Goal: Task Accomplishment & Management: Use online tool/utility

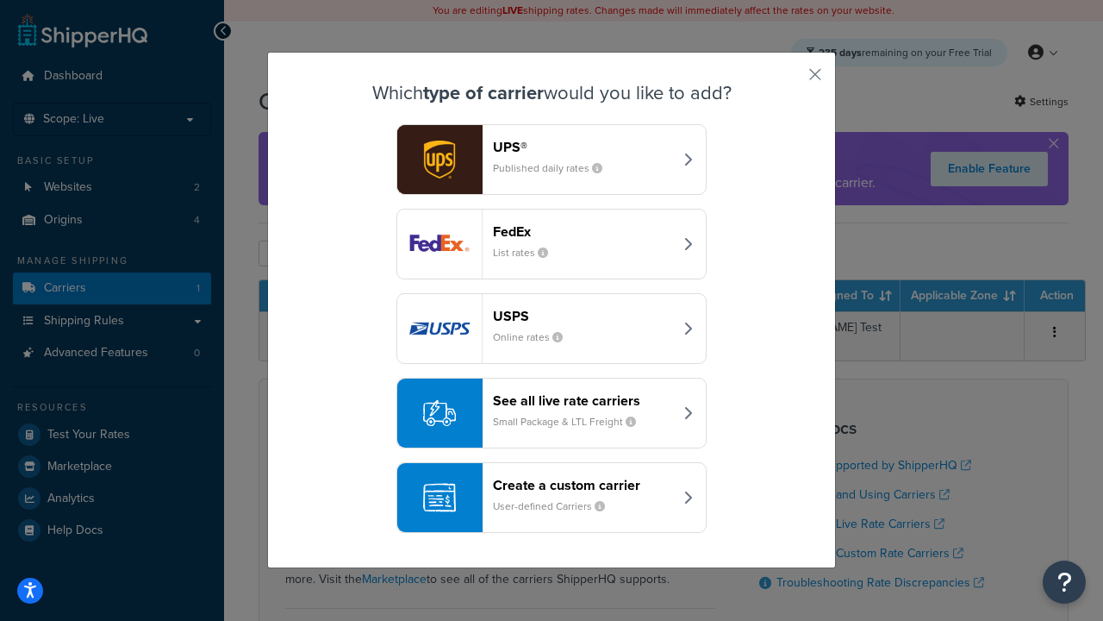
click at [552, 497] on div "Create a custom carrier User-defined Carriers" at bounding box center [583, 497] width 180 height 41
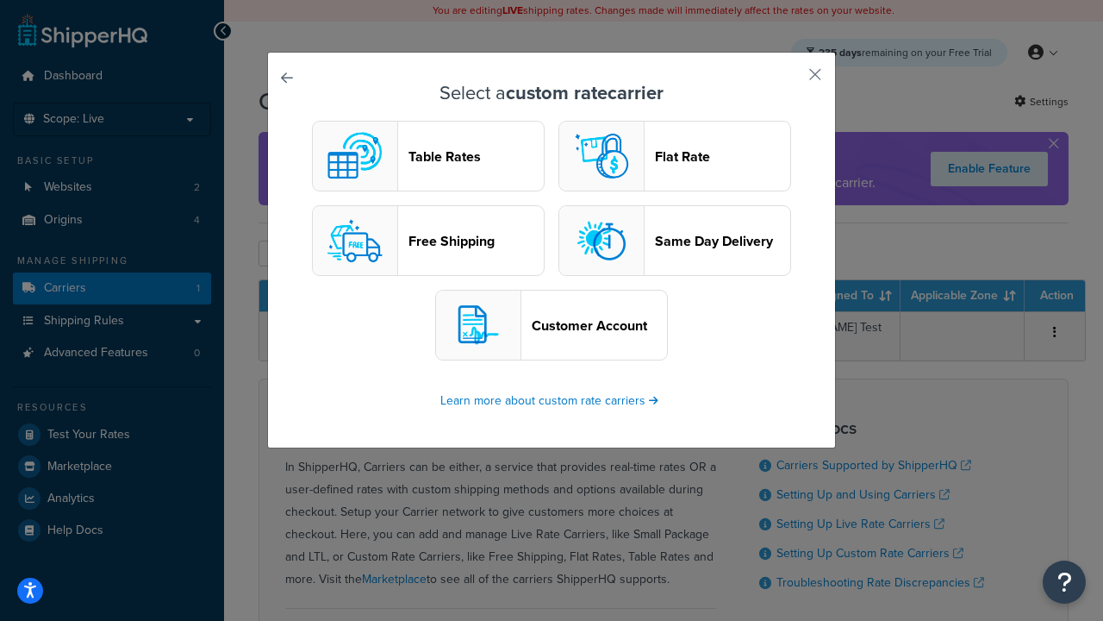
click at [428, 156] on header "Table Rates" at bounding box center [476, 156] width 135 height 16
